Goal: Go to known website: Access a specific website the user already knows

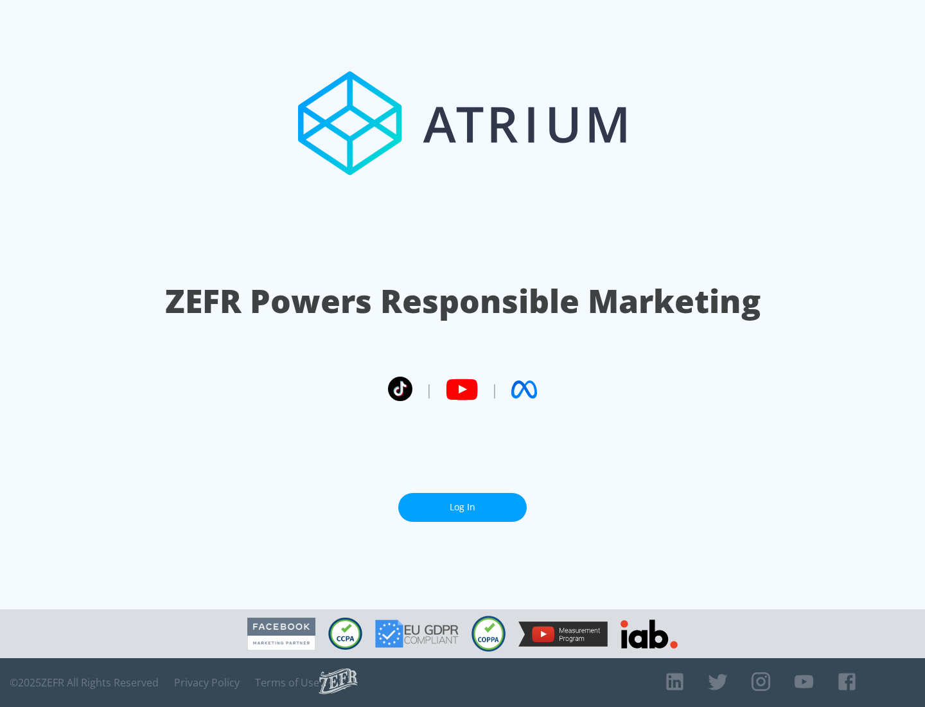
click at [463, 507] on link "Log In" at bounding box center [462, 507] width 128 height 29
